Goal: Information Seeking & Learning: Learn about a topic

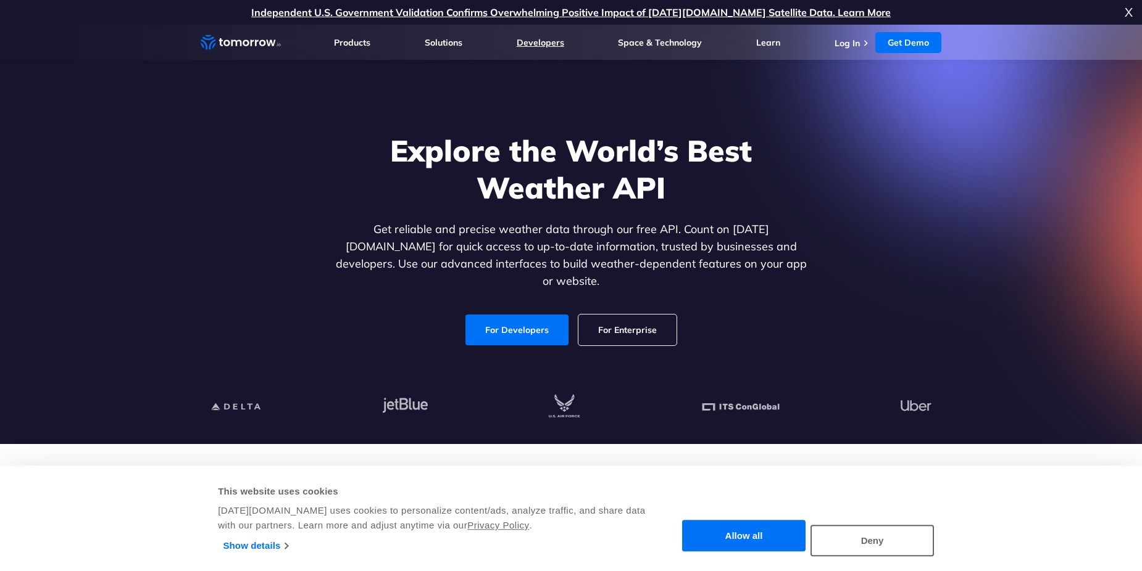
click at [535, 45] on link "Developers" at bounding box center [540, 42] width 48 height 11
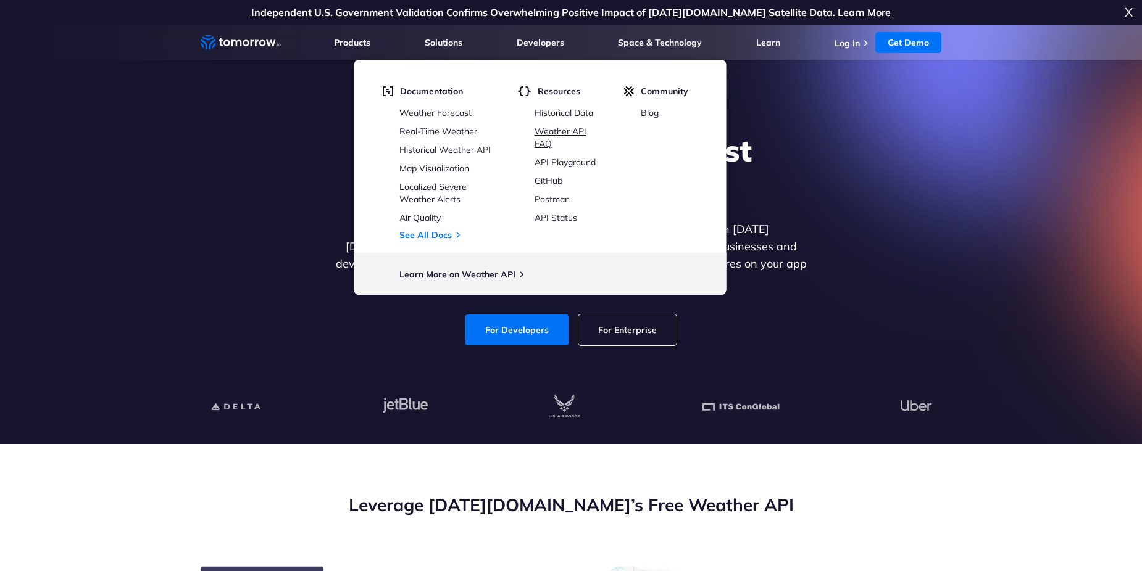
click at [571, 130] on link "Weather API FAQ" at bounding box center [560, 137] width 52 height 23
